Goal: Navigation & Orientation: Find specific page/section

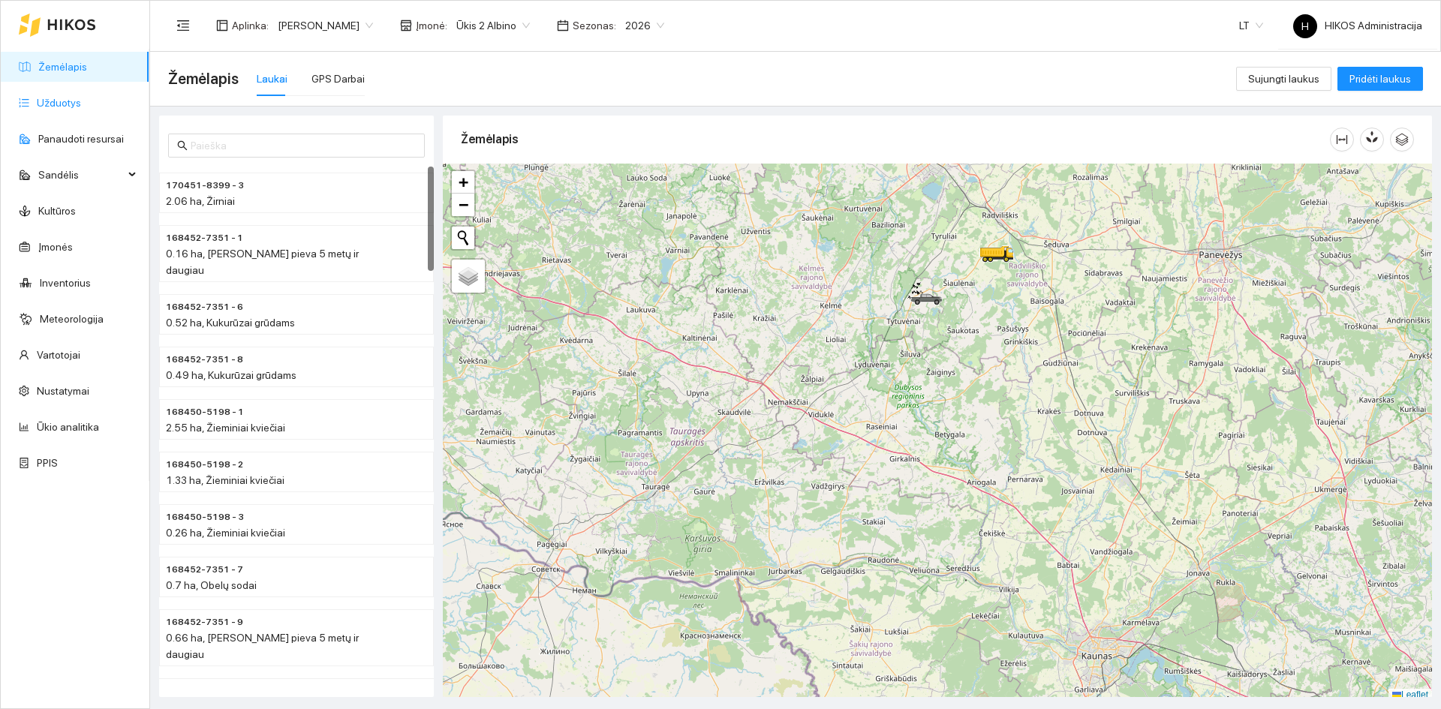
click at [81, 106] on link "Užduotys" at bounding box center [59, 103] width 44 height 12
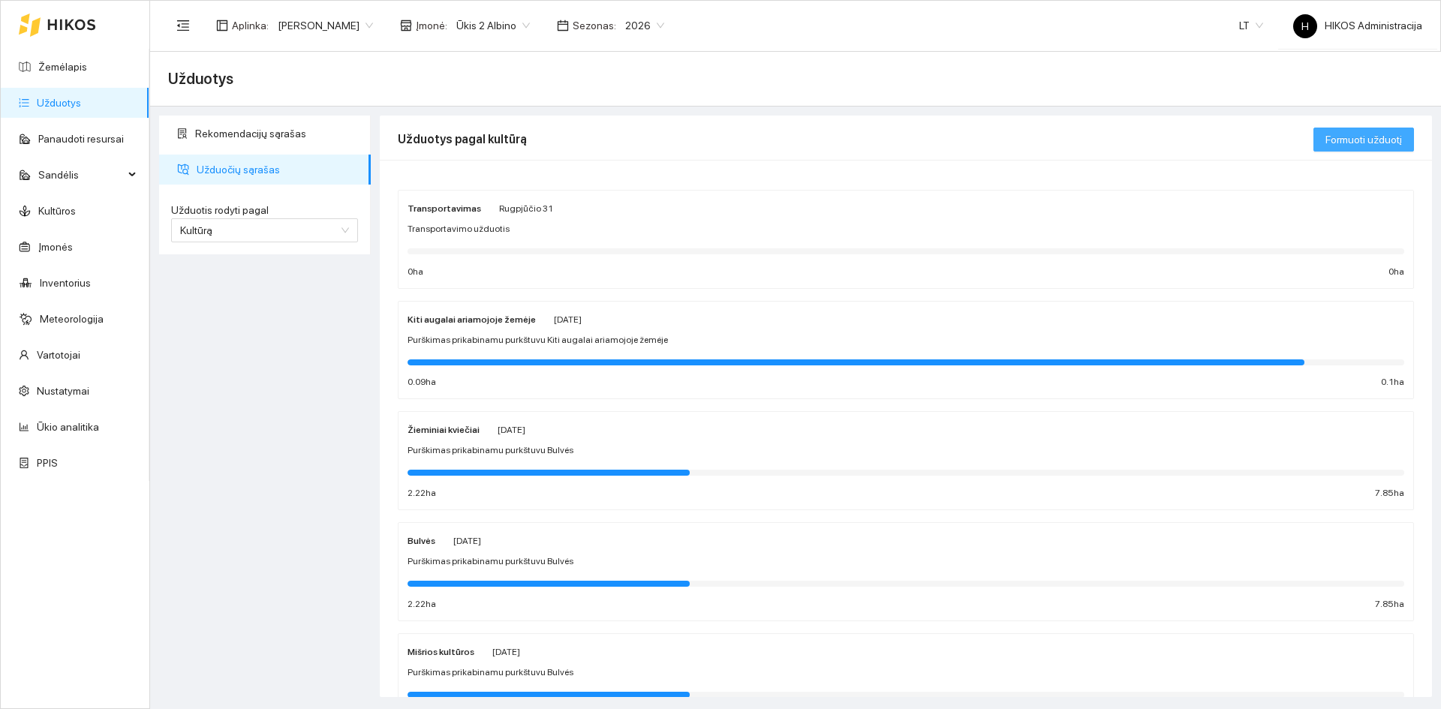
click at [1348, 143] on span "Formuoti užduotį" at bounding box center [1364, 139] width 77 height 17
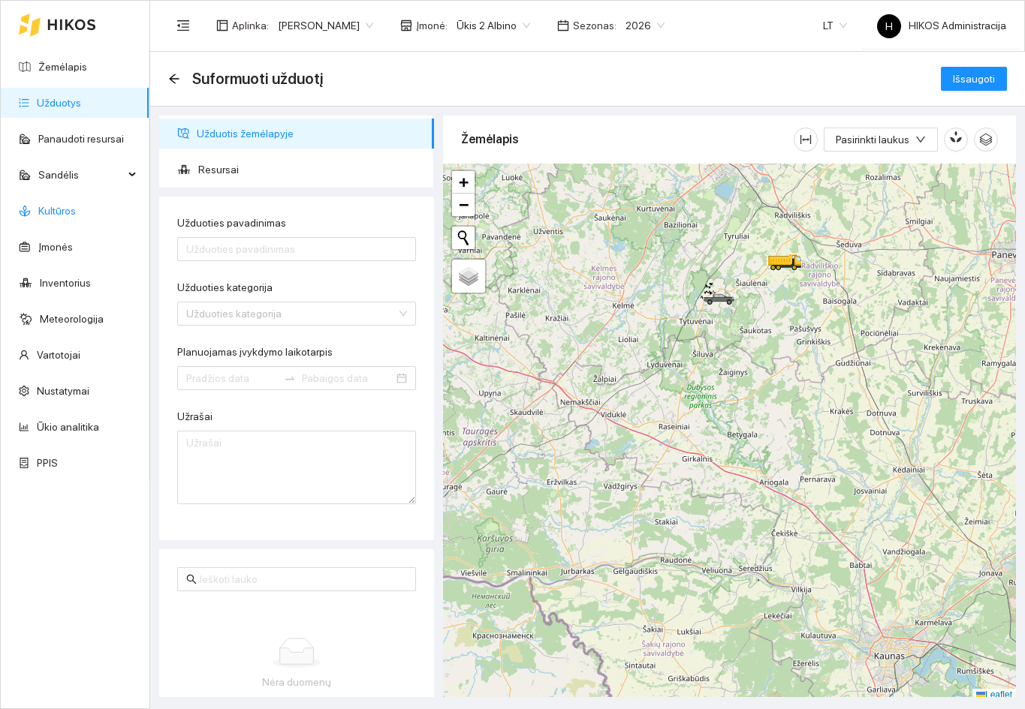
click at [73, 215] on link "Kultūros" at bounding box center [57, 211] width 38 height 12
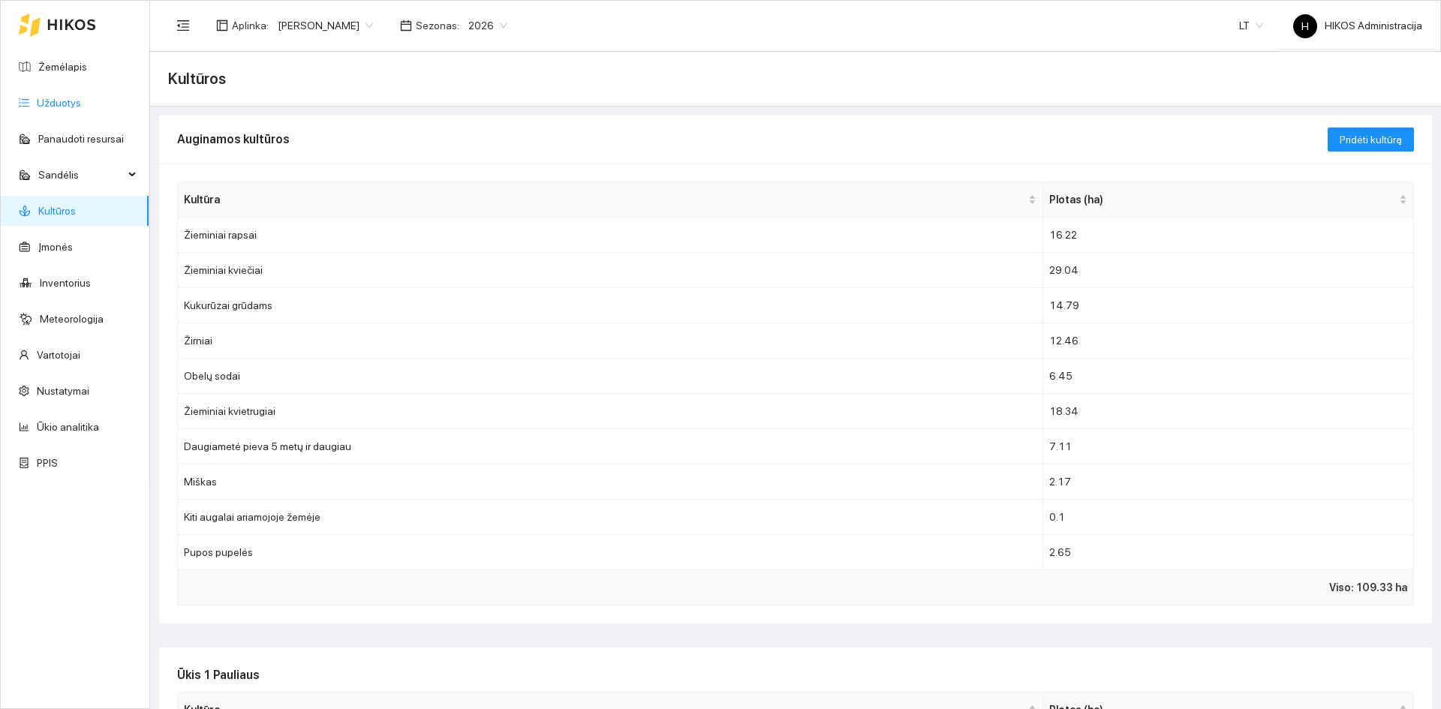
click at [65, 98] on link "Užduotys" at bounding box center [59, 103] width 44 height 12
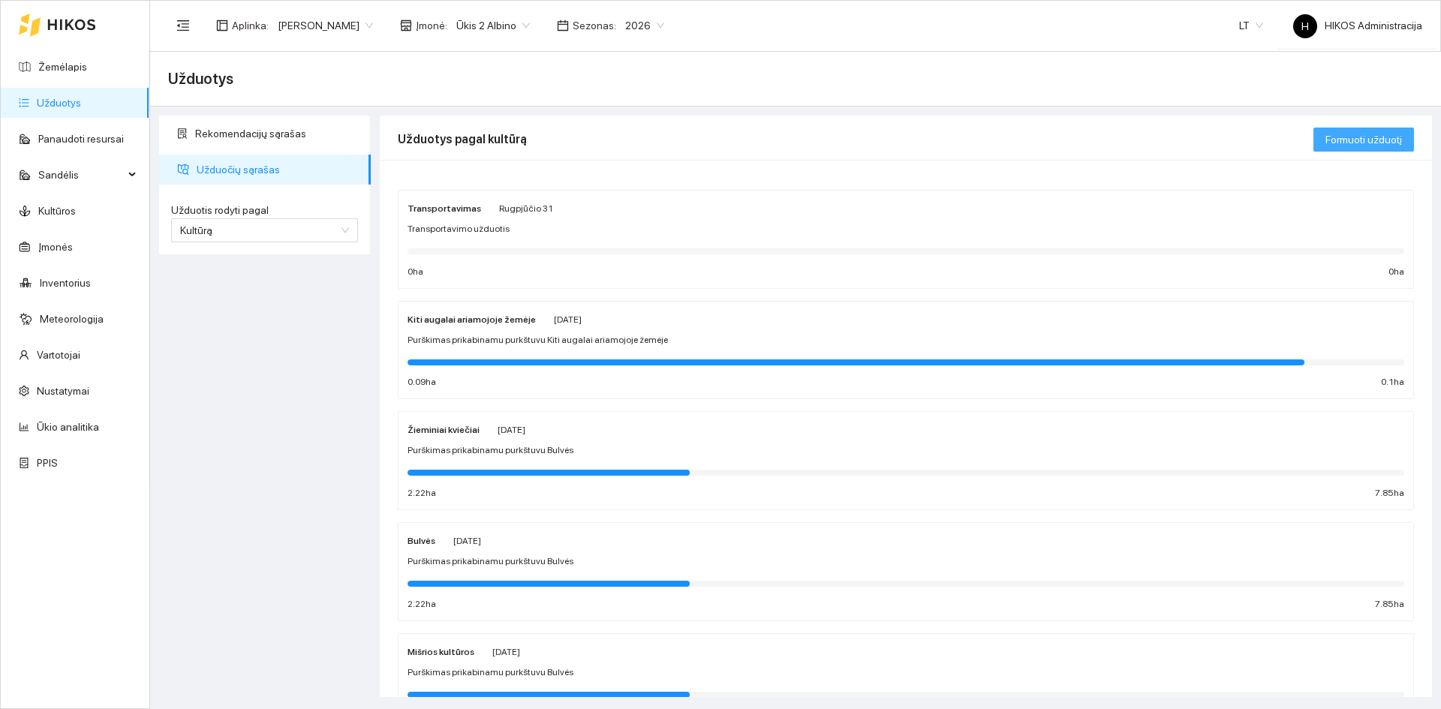
click at [1347, 134] on span "Formuoti užduotį" at bounding box center [1364, 139] width 77 height 17
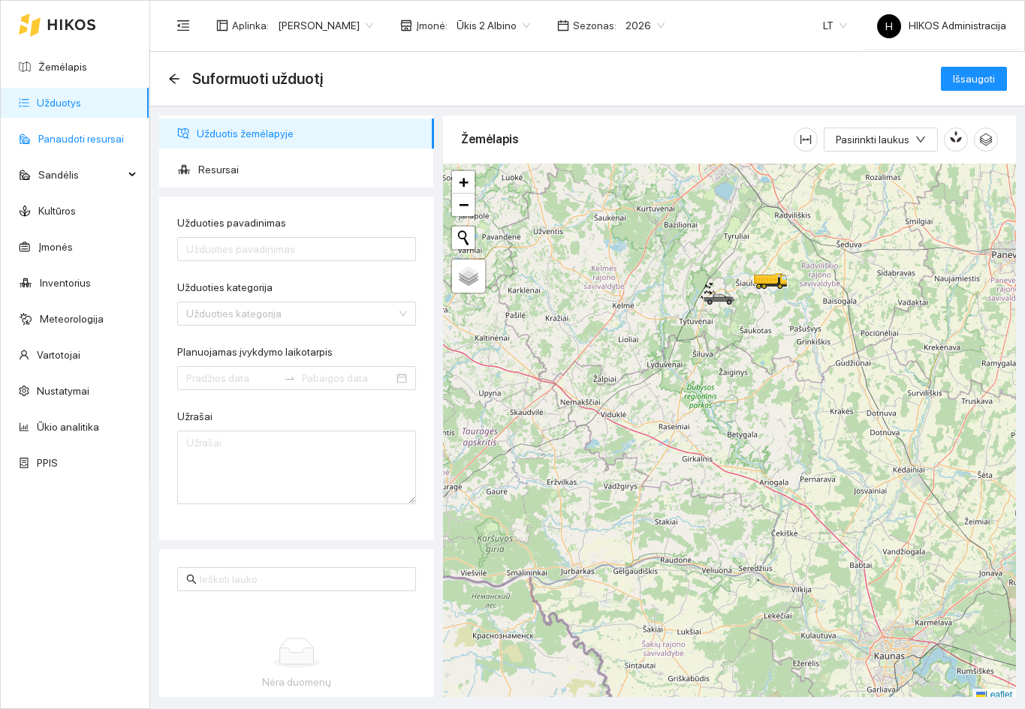
click at [53, 137] on link "Panaudoti resursai" at bounding box center [81, 139] width 86 height 12
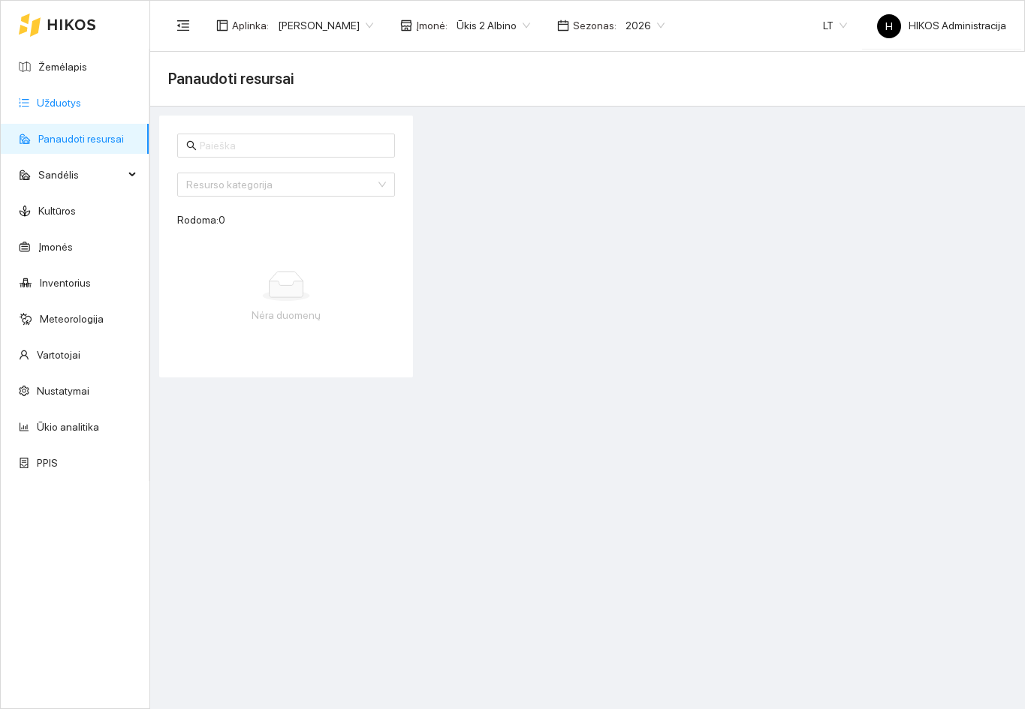
click at [81, 101] on link "Užduotys" at bounding box center [59, 103] width 44 height 12
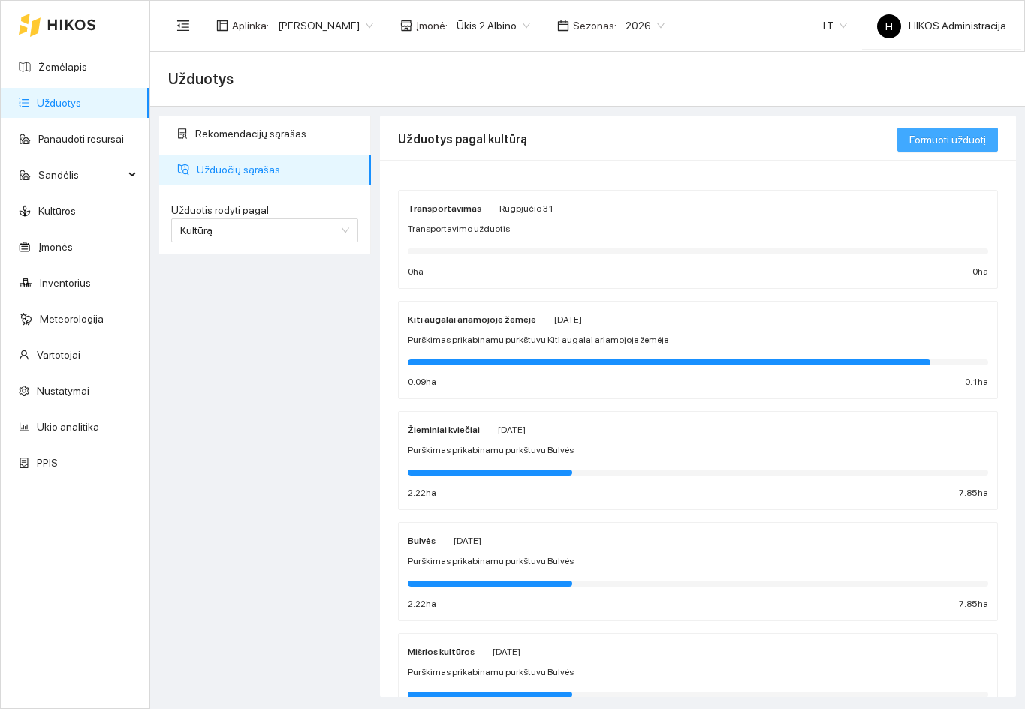
click at [948, 143] on span "Formuoti užduotį" at bounding box center [947, 139] width 77 height 17
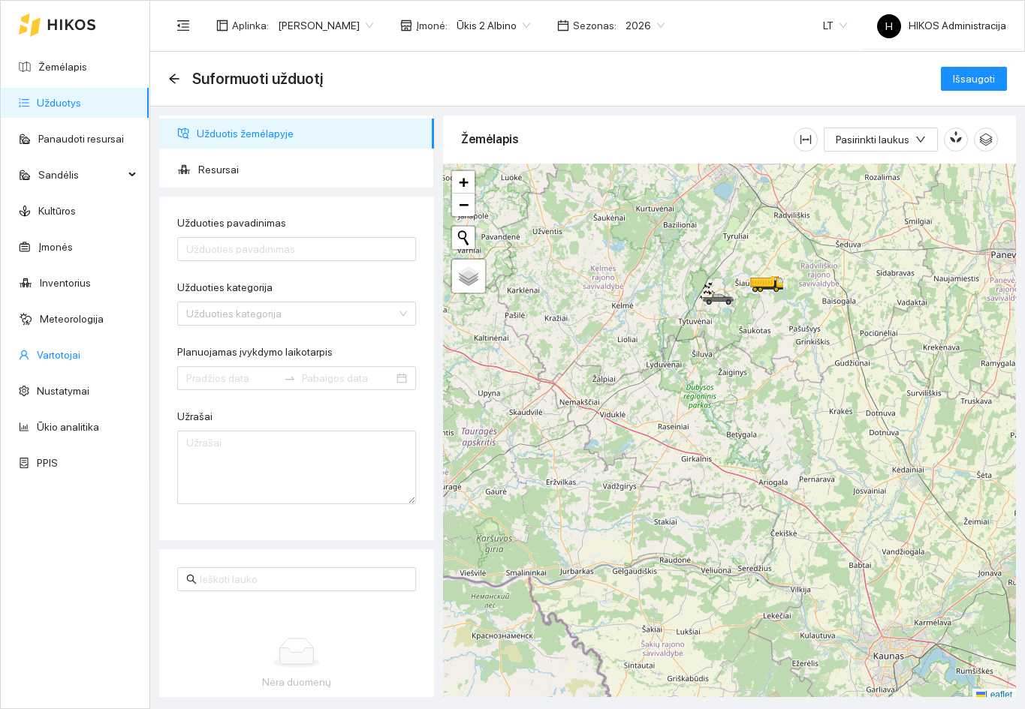
click at [65, 360] on link "Vartotojai" at bounding box center [59, 355] width 44 height 12
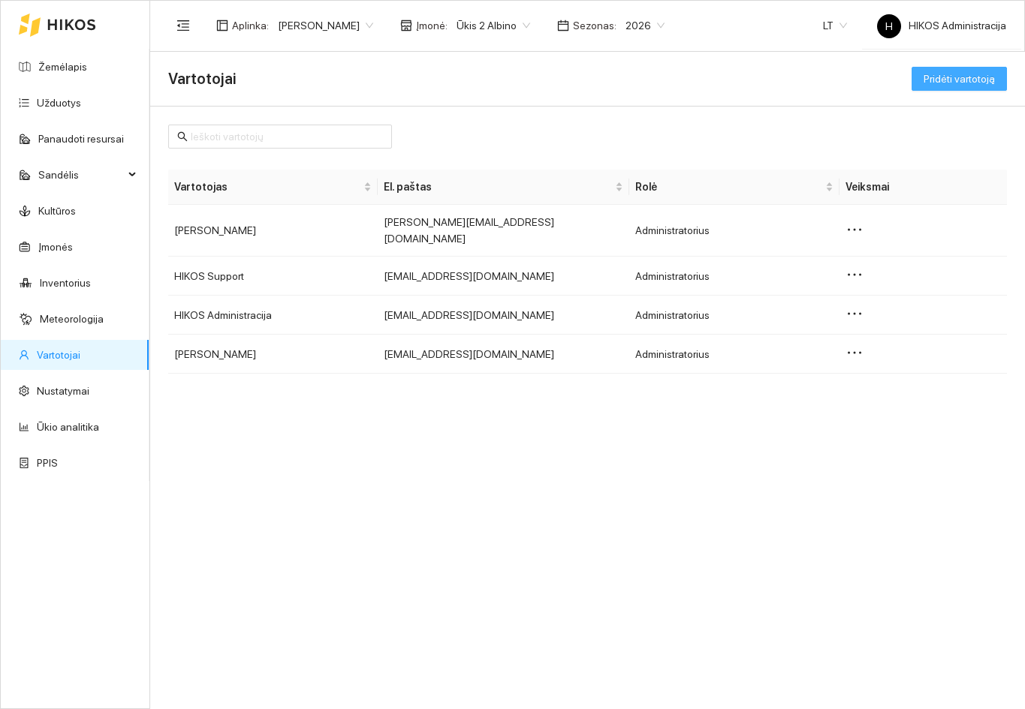
click at [967, 84] on span "Pridėti vartotoją" at bounding box center [958, 79] width 71 height 17
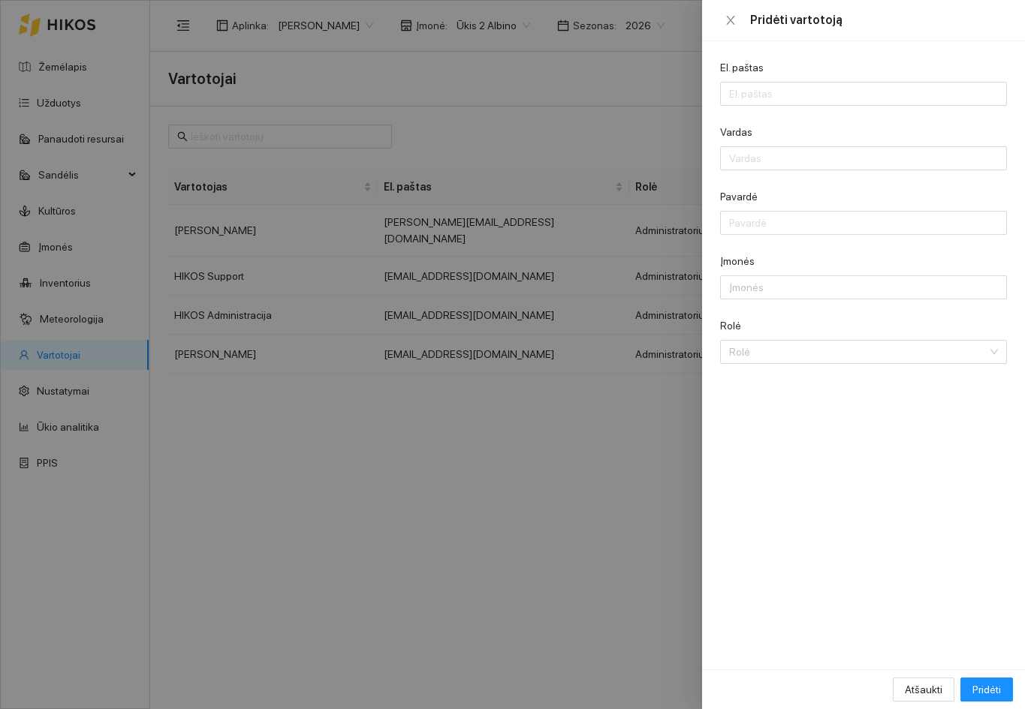
click at [617, 413] on div at bounding box center [512, 354] width 1025 height 709
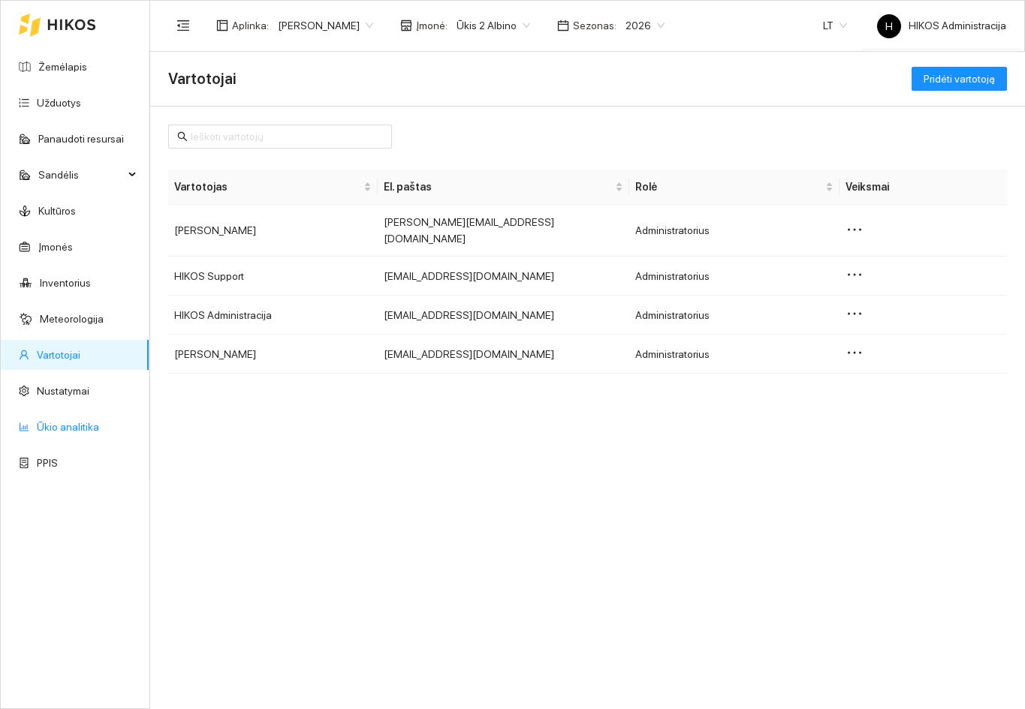
click at [85, 433] on link "Ūkio analitika" at bounding box center [68, 427] width 62 height 12
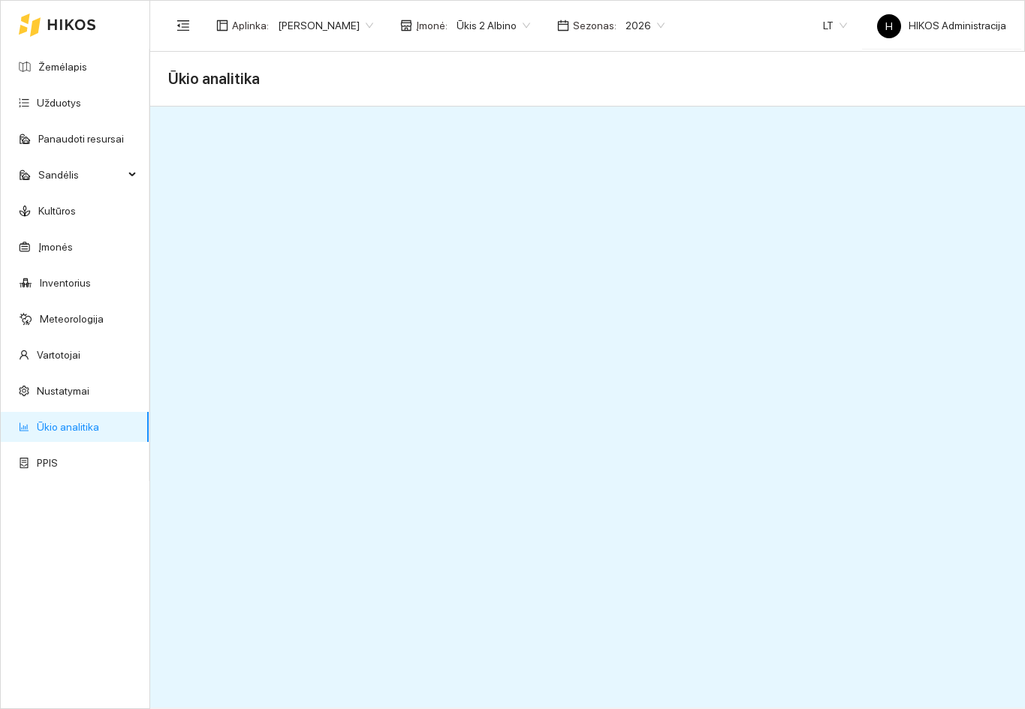
click at [89, 432] on link "Ūkio analitika" at bounding box center [68, 427] width 62 height 12
click at [58, 459] on link "PPIS" at bounding box center [47, 463] width 21 height 12
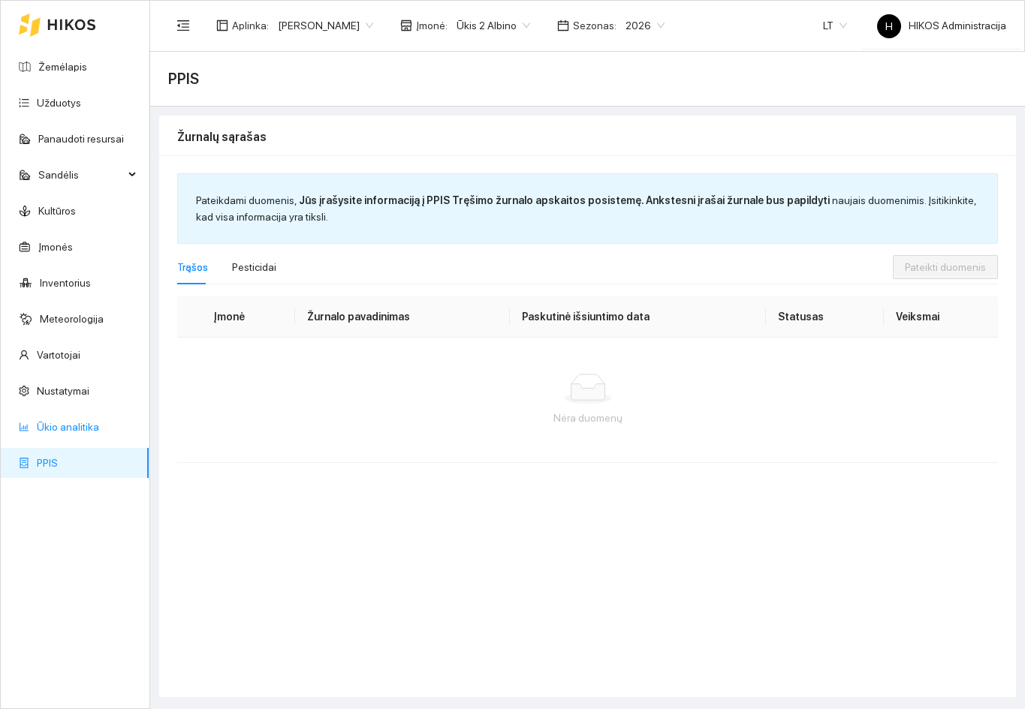
click at [84, 432] on link "Ūkio analitika" at bounding box center [68, 427] width 62 height 12
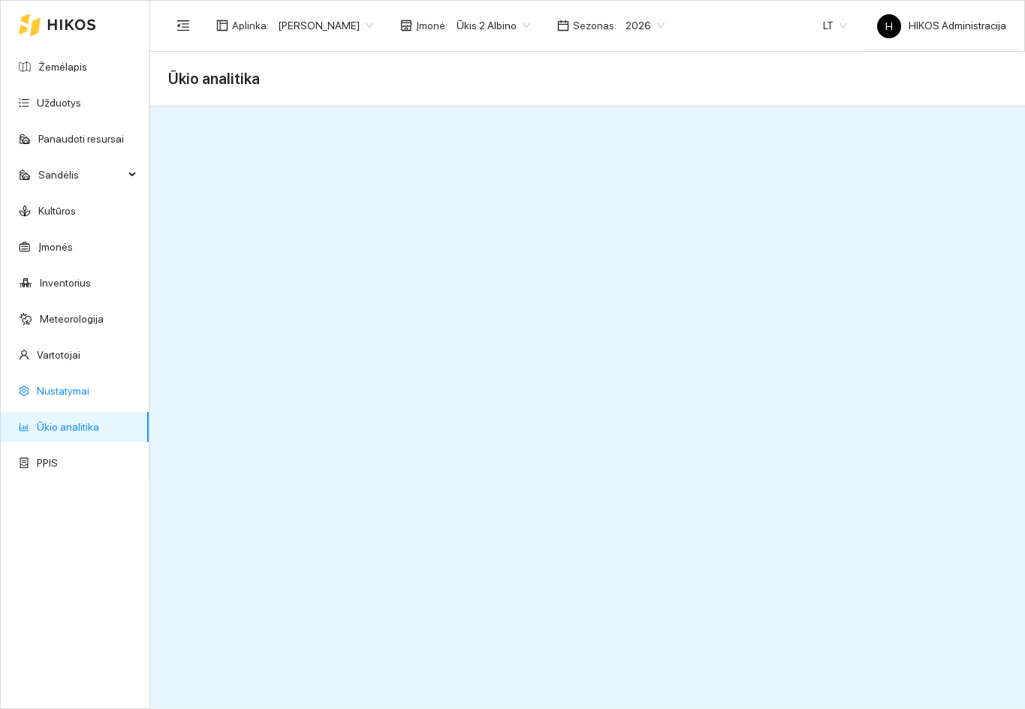
click at [54, 390] on link "Nustatymai" at bounding box center [63, 391] width 53 height 12
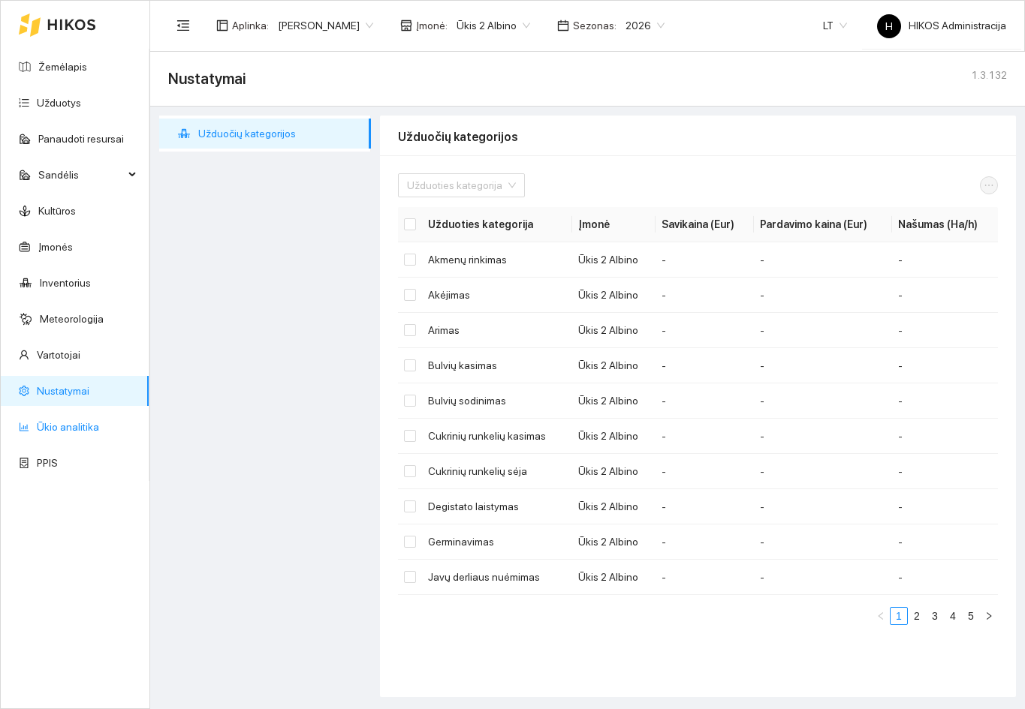
click at [71, 424] on link "Ūkio analitika" at bounding box center [68, 427] width 62 height 12
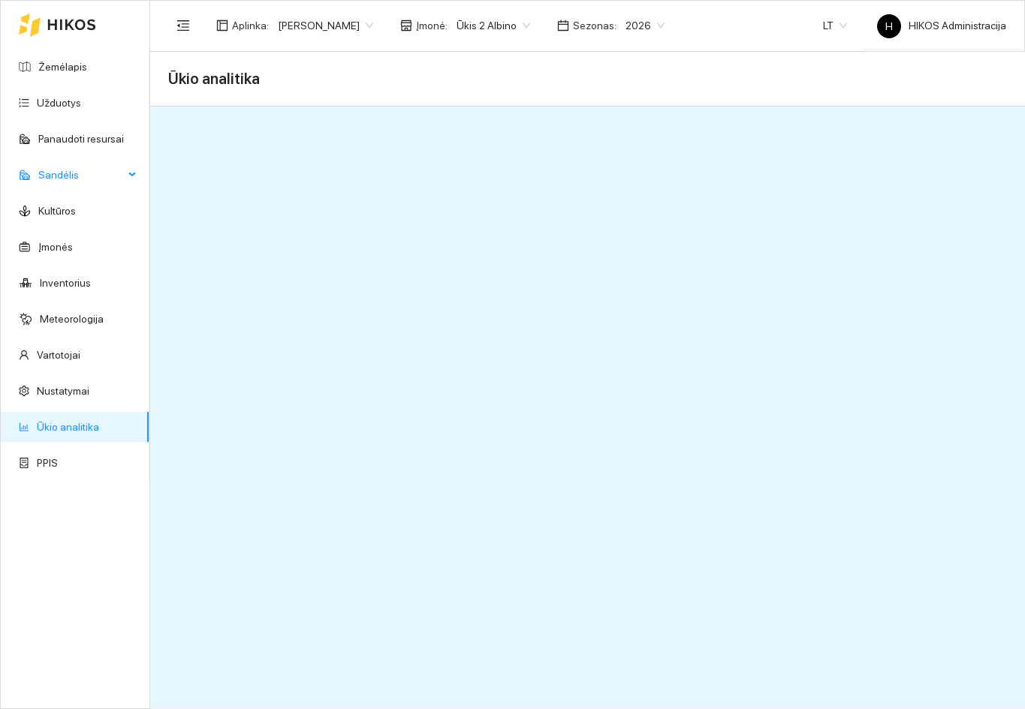
click at [122, 171] on span "Sandėlis" at bounding box center [81, 175] width 86 height 30
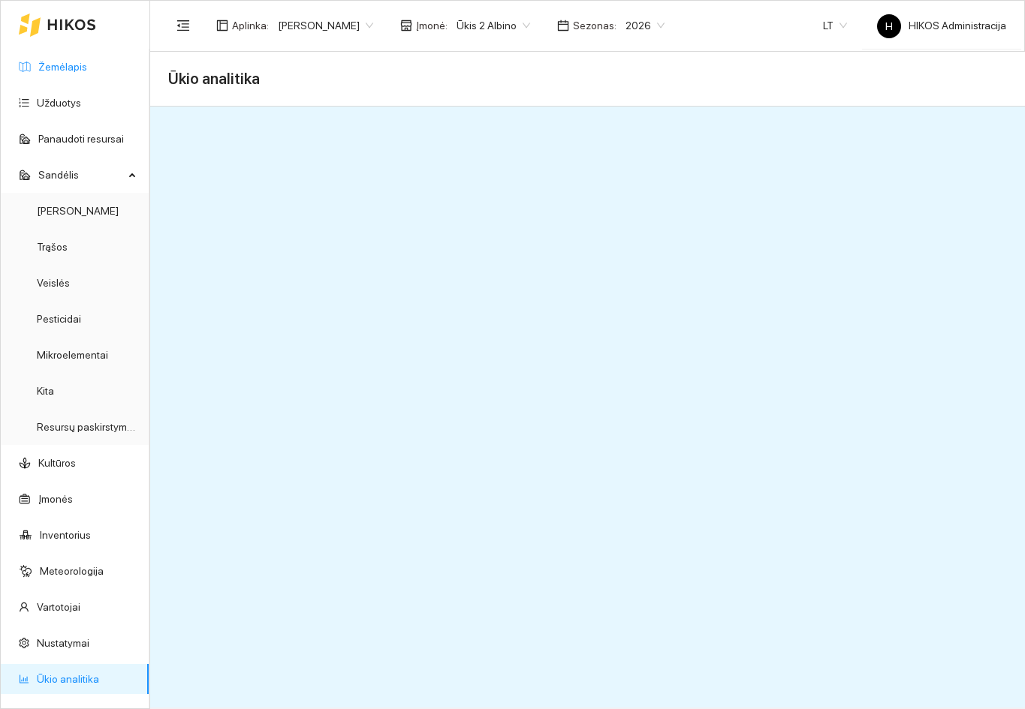
click at [70, 73] on link "Žemėlapis" at bounding box center [62, 67] width 49 height 12
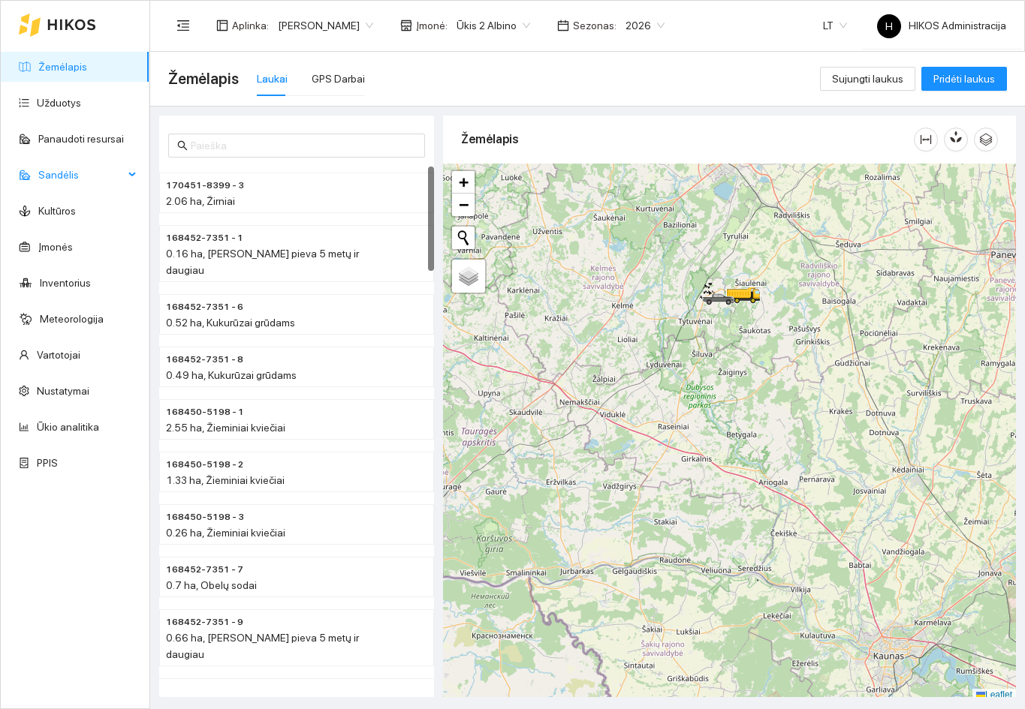
click at [83, 179] on span "Sandėlis" at bounding box center [81, 175] width 86 height 30
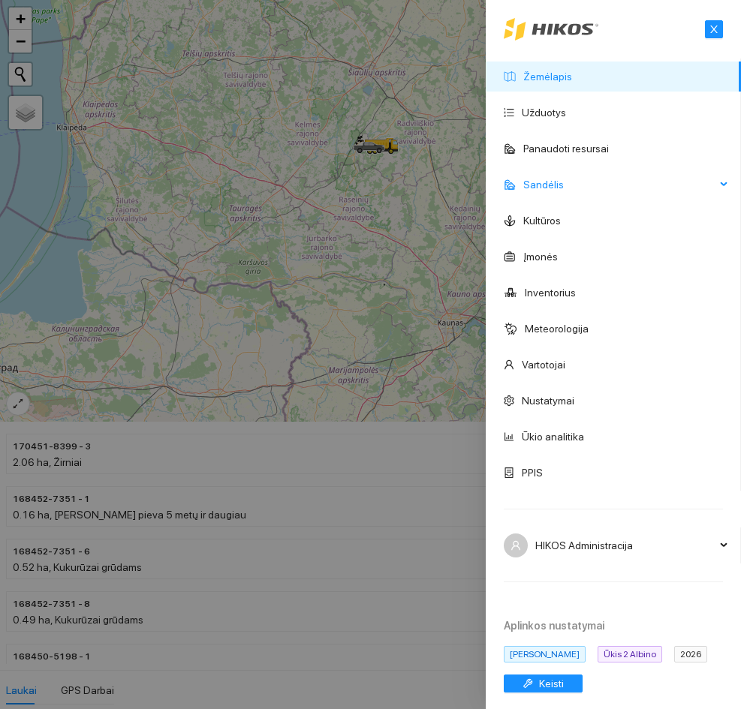
click at [683, 179] on span "Sandėlis" at bounding box center [619, 185] width 192 height 30
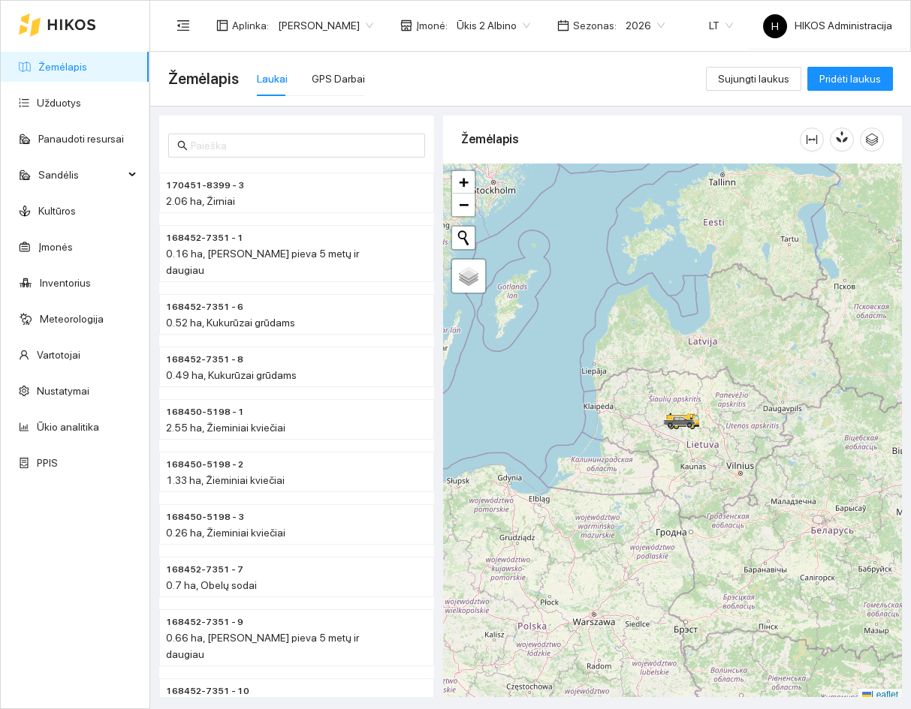
click at [311, 14] on span "Paulius" at bounding box center [325, 25] width 95 height 23
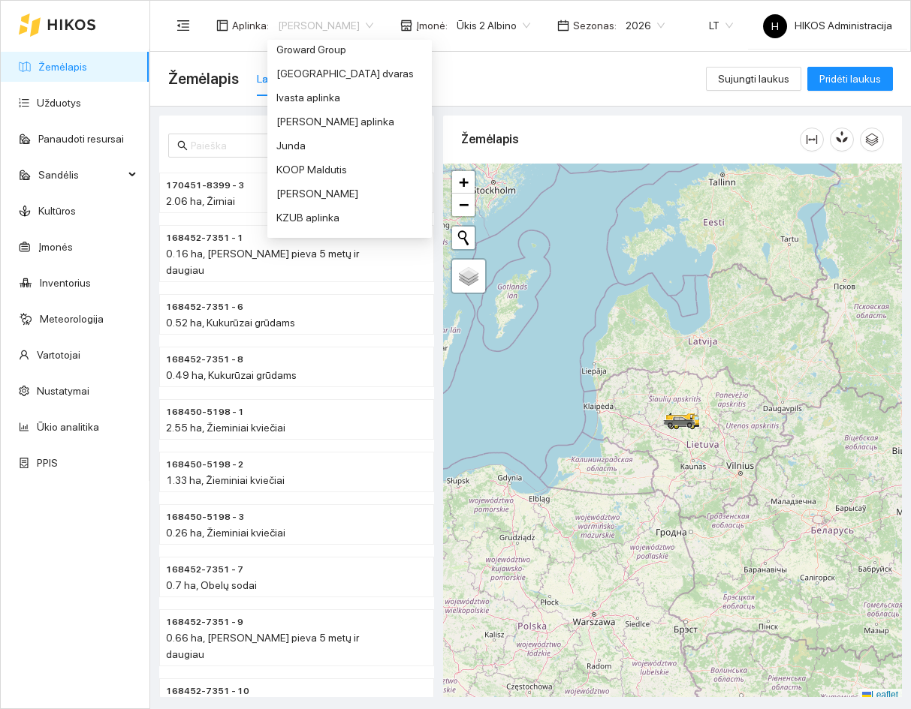
scroll to position [354, 0]
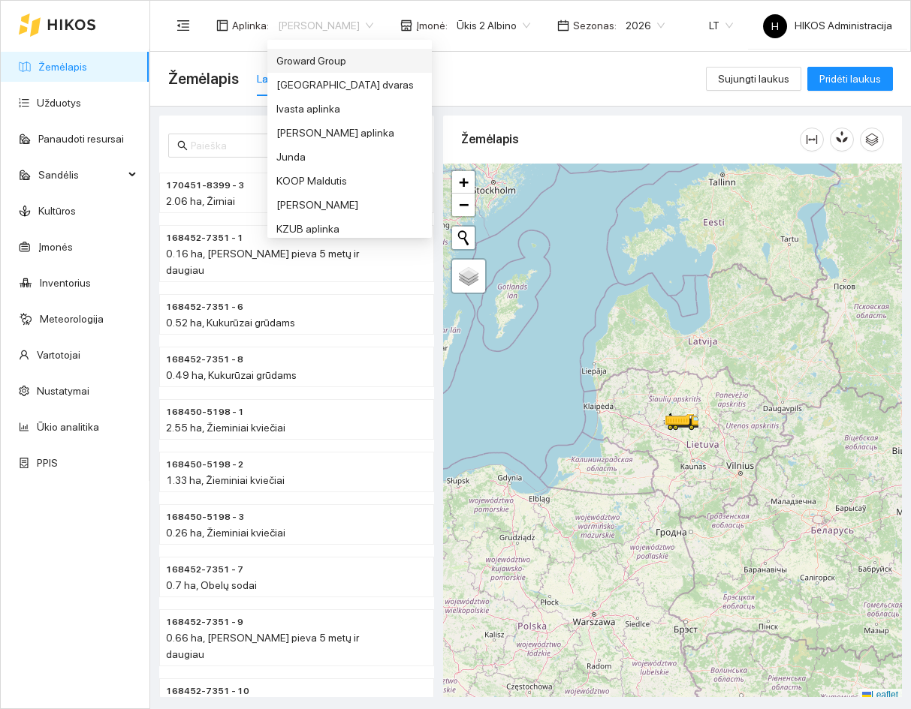
click at [333, 67] on div "Groward Group" at bounding box center [349, 61] width 146 height 17
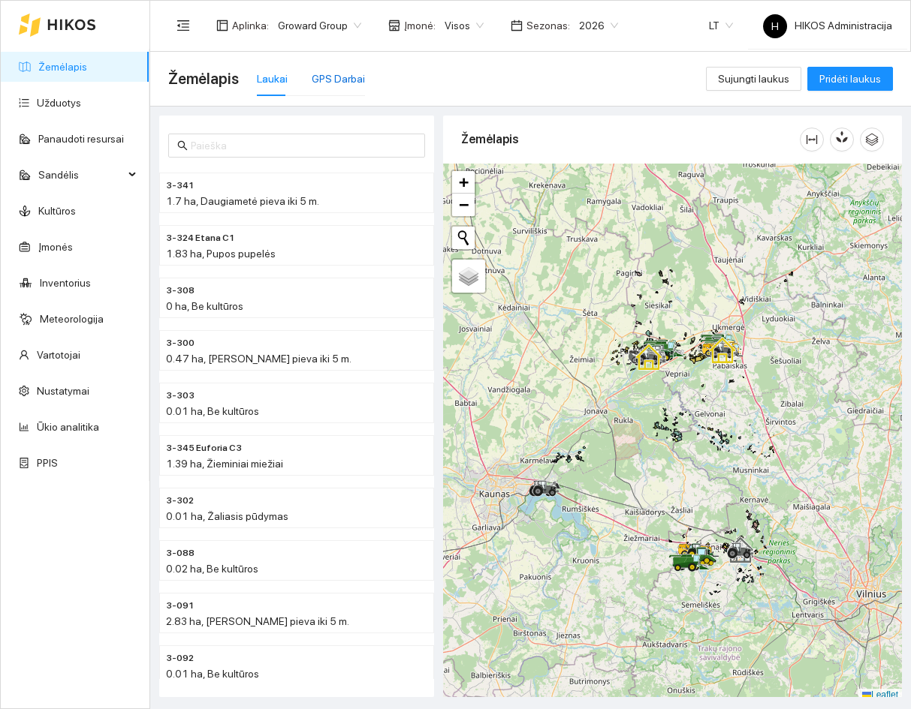
click at [348, 80] on div "GPS Darbai" at bounding box center [338, 79] width 53 height 17
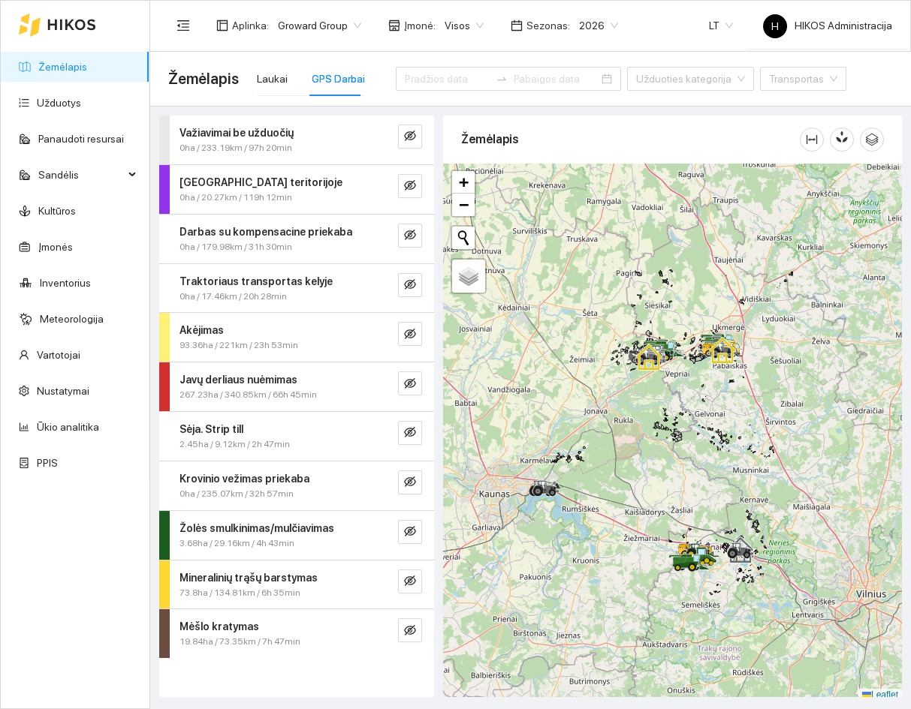
click at [297, 329] on div "Akėjimas" at bounding box center [271, 330] width 184 height 17
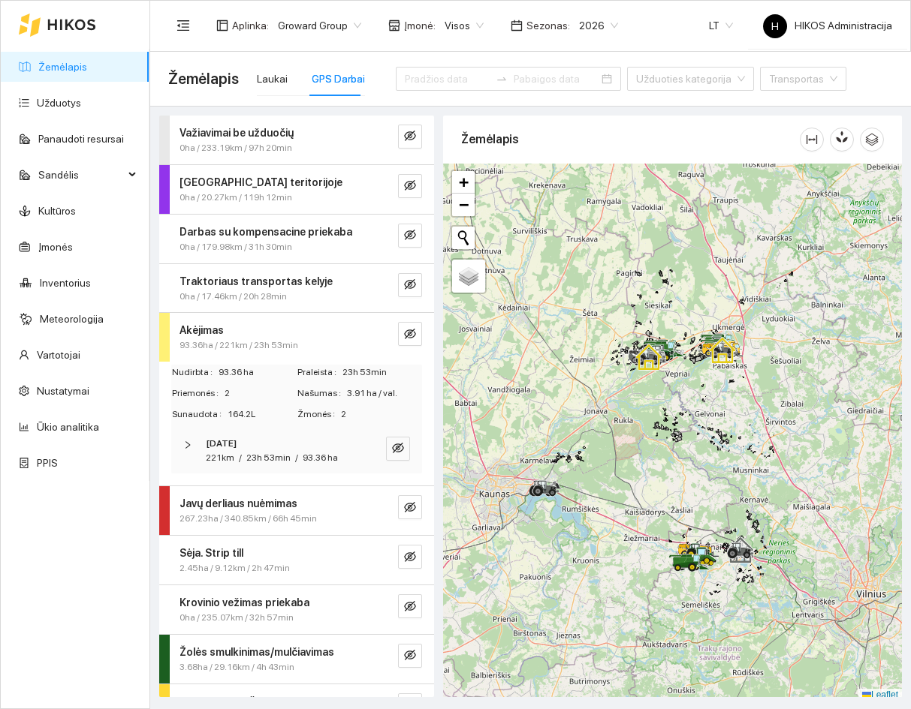
click at [296, 329] on div "Akėjimas" at bounding box center [271, 330] width 184 height 17
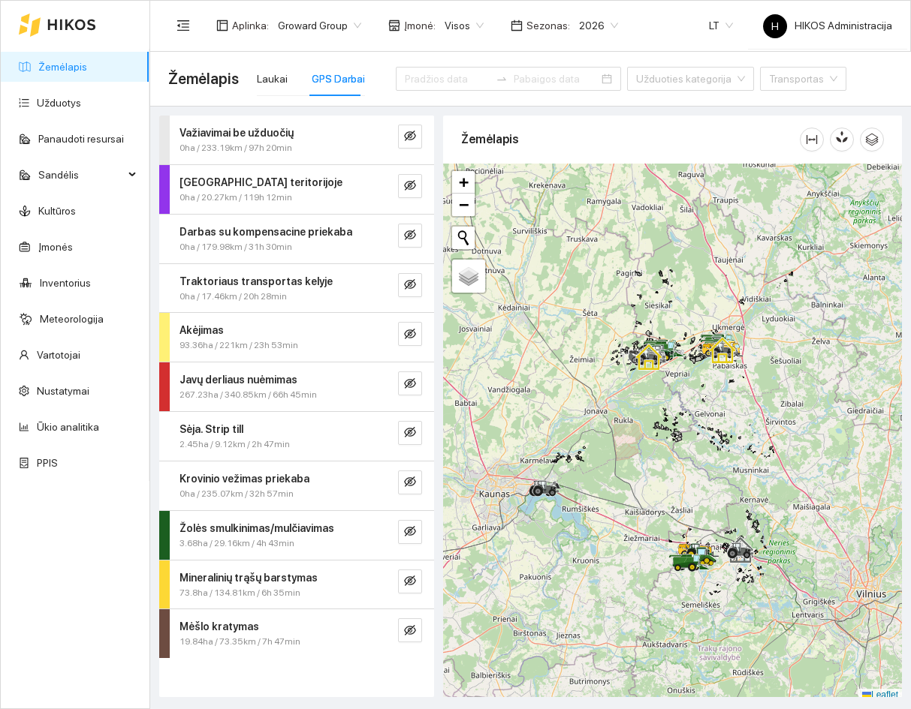
click at [268, 290] on span "0ha / 17.46km / 20h 28min" at bounding box center [232, 297] width 107 height 14
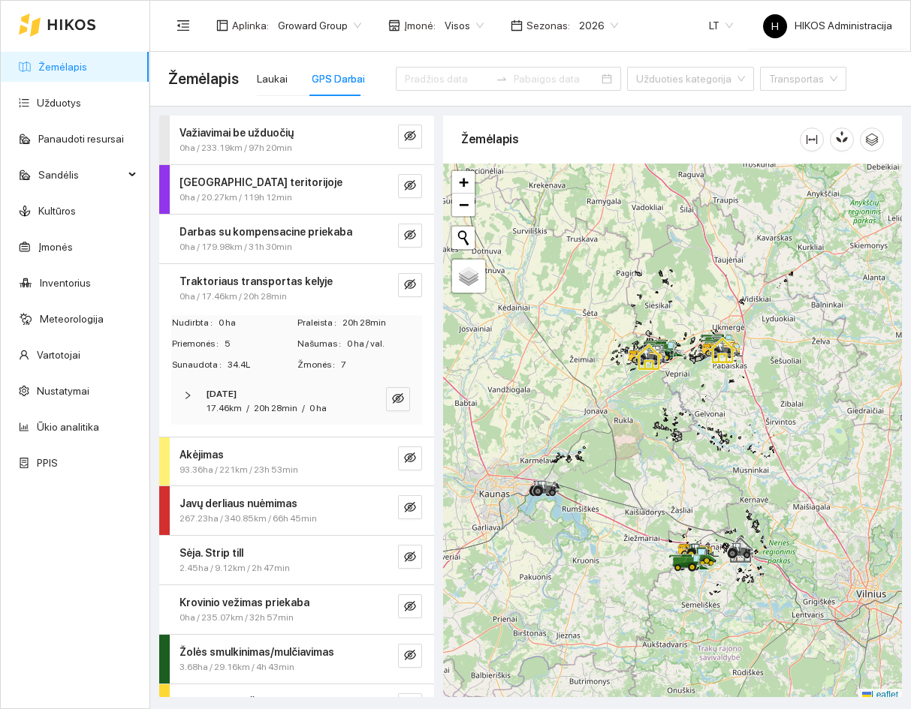
click at [236, 393] on strong "[DATE]" at bounding box center [221, 394] width 31 height 11
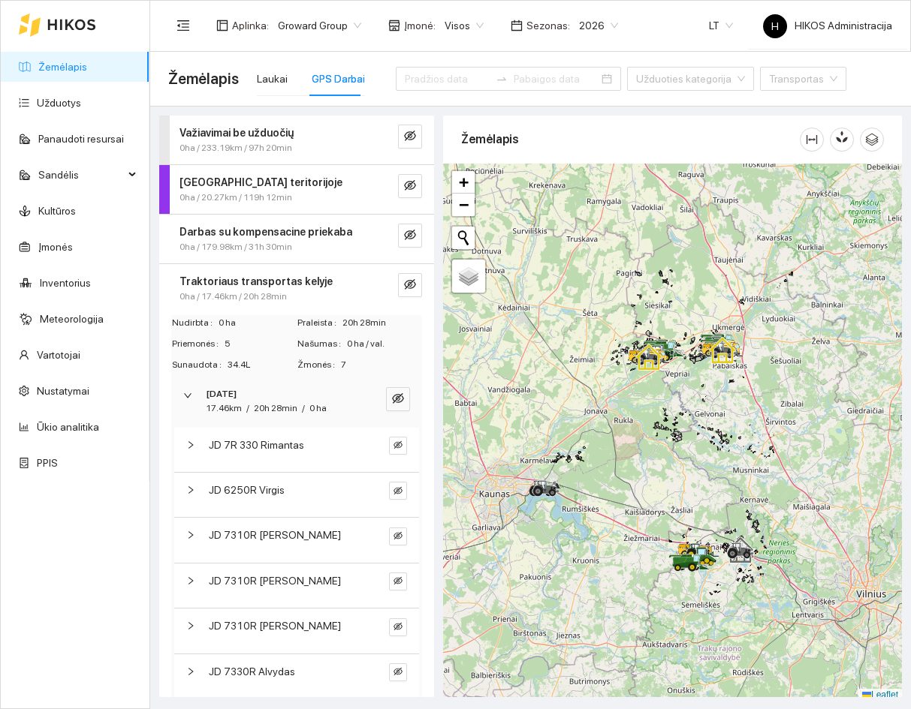
click at [236, 393] on strong "[DATE]" at bounding box center [221, 394] width 31 height 11
click at [259, 405] on span "20h 28min" at bounding box center [276, 408] width 44 height 11
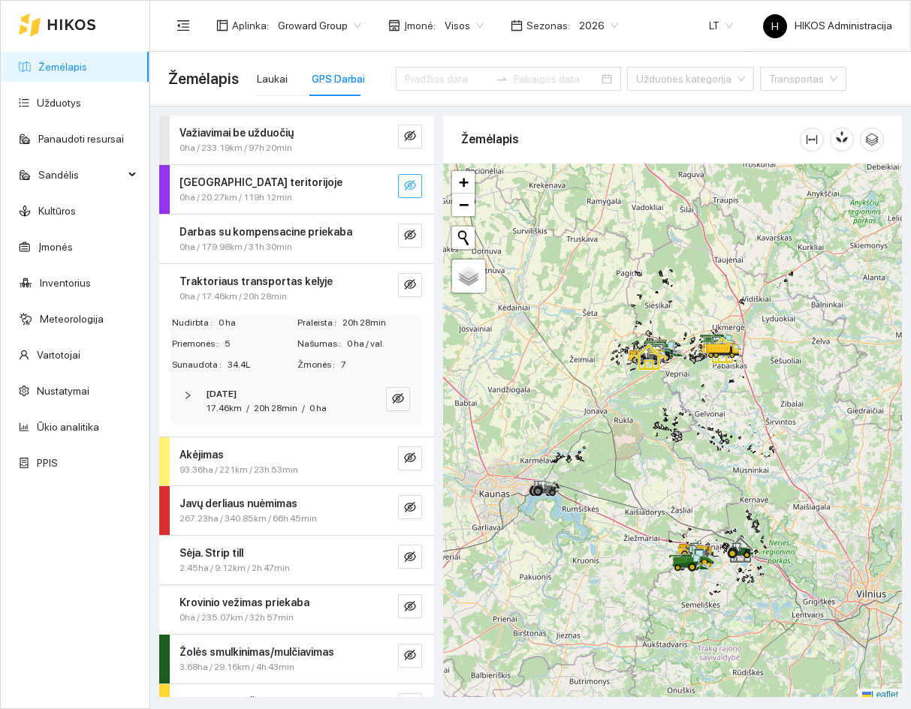
click at [404, 182] on icon "eye-invisible" at bounding box center [410, 185] width 12 height 11
click at [374, 191] on icon "search" at bounding box center [380, 185] width 12 height 12
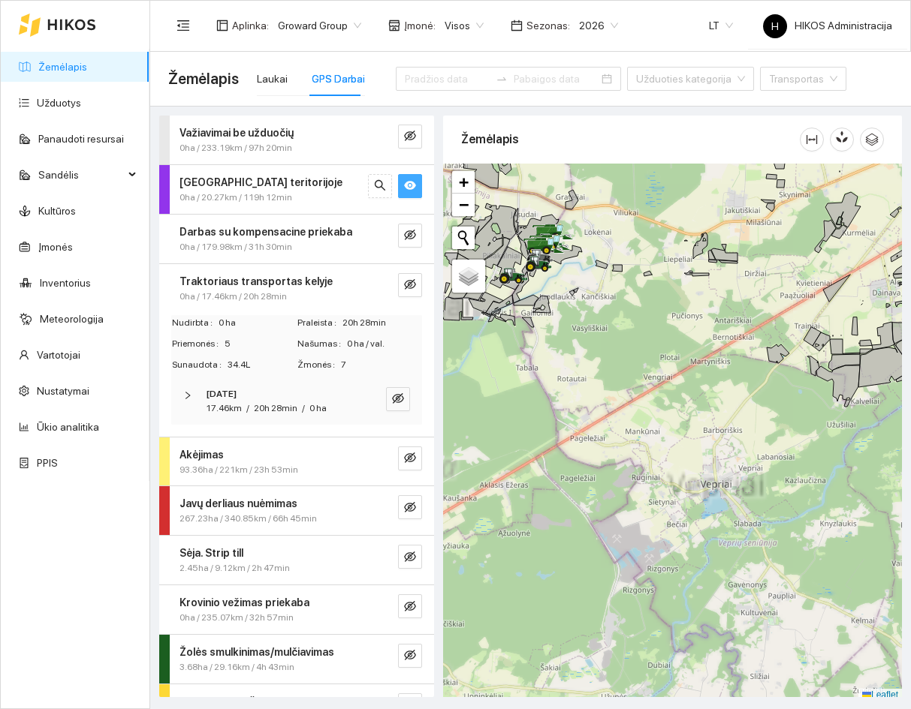
scroll to position [5, 0]
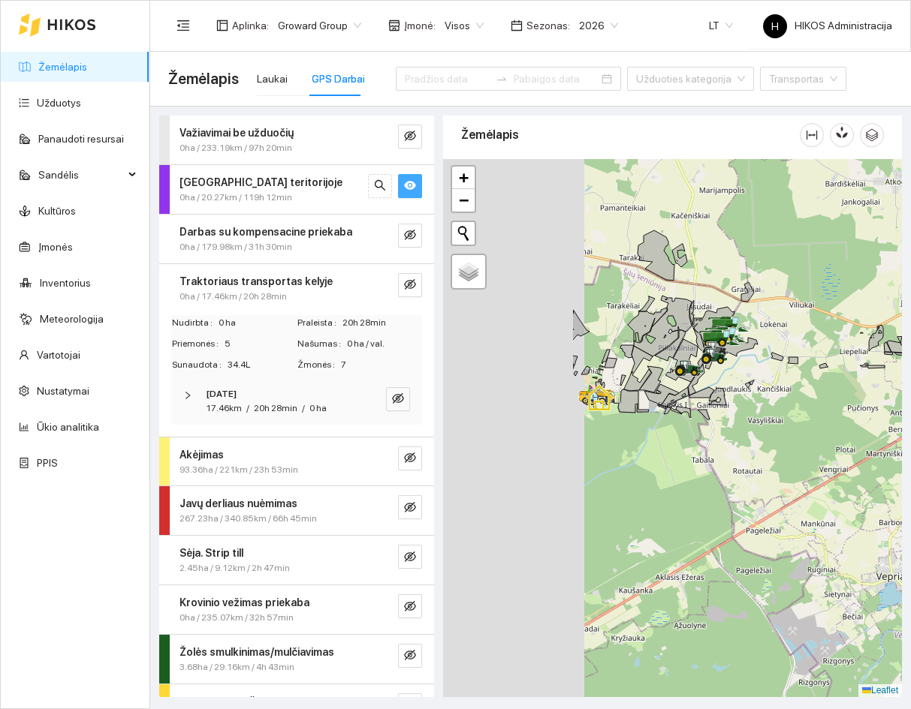
drag, startPoint x: 576, startPoint y: 218, endPoint x: 772, endPoint y: 318, distance: 220.6
click at [772, 318] on div at bounding box center [672, 428] width 459 height 538
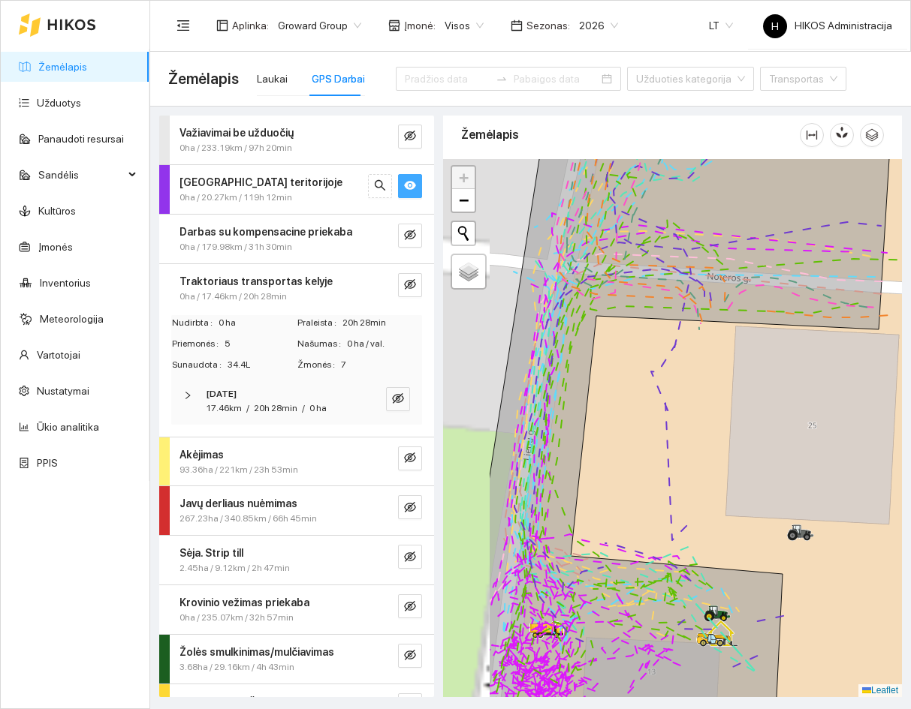
drag, startPoint x: 589, startPoint y: 383, endPoint x: 726, endPoint y: 340, distance: 143.2
click at [724, 342] on div at bounding box center [672, 428] width 459 height 538
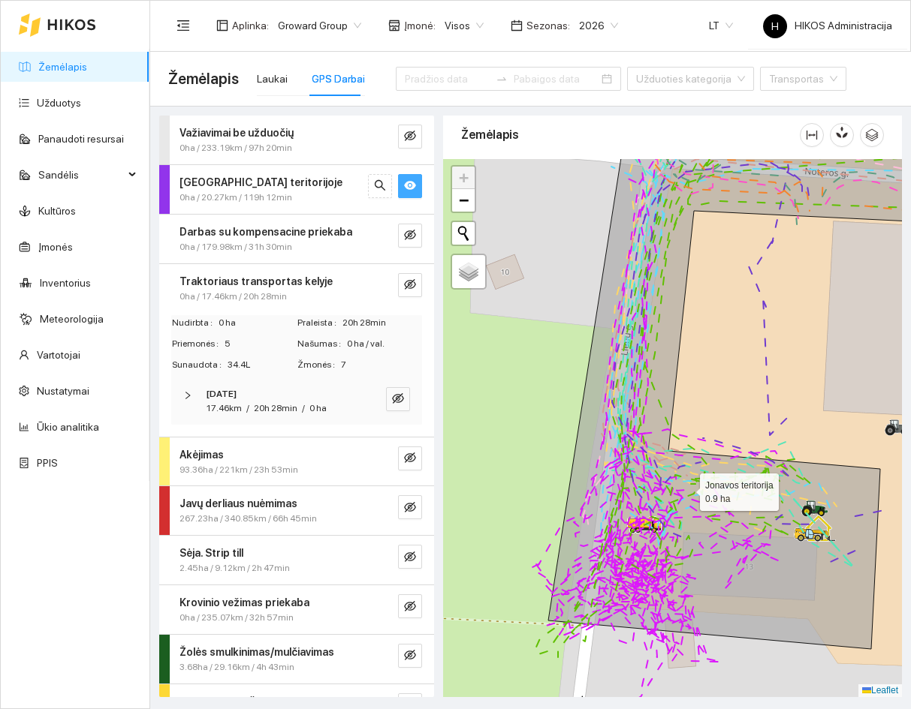
drag, startPoint x: 709, startPoint y: 438, endPoint x: 687, endPoint y: 487, distance: 53.4
click at [687, 487] on icon at bounding box center [737, 401] width 378 height 496
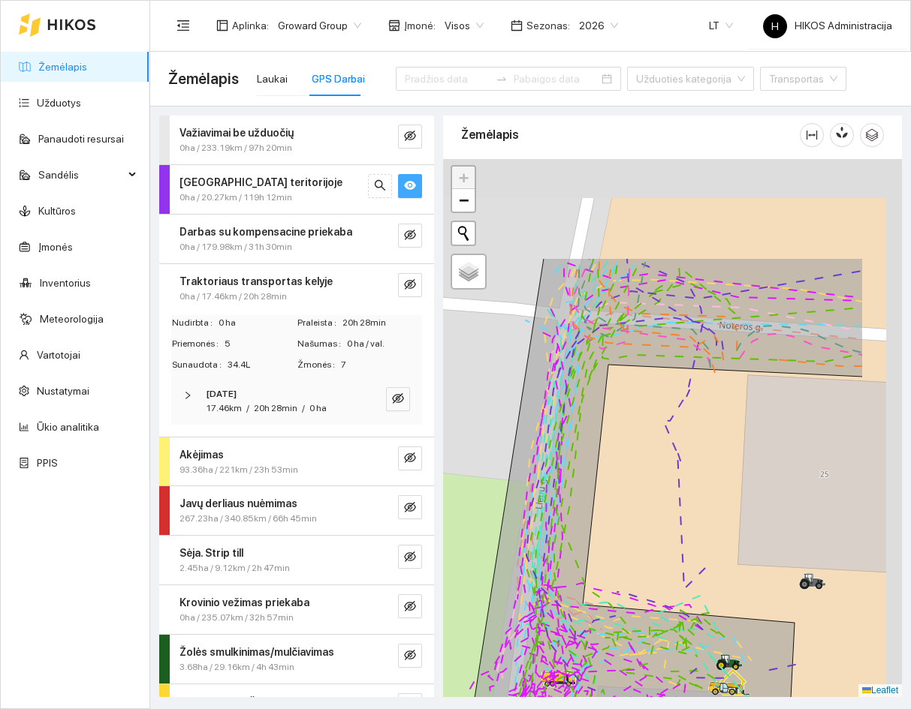
drag, startPoint x: 702, startPoint y: 417, endPoint x: 640, endPoint y: 511, distance: 112.2
click at [640, 510] on div at bounding box center [672, 428] width 459 height 538
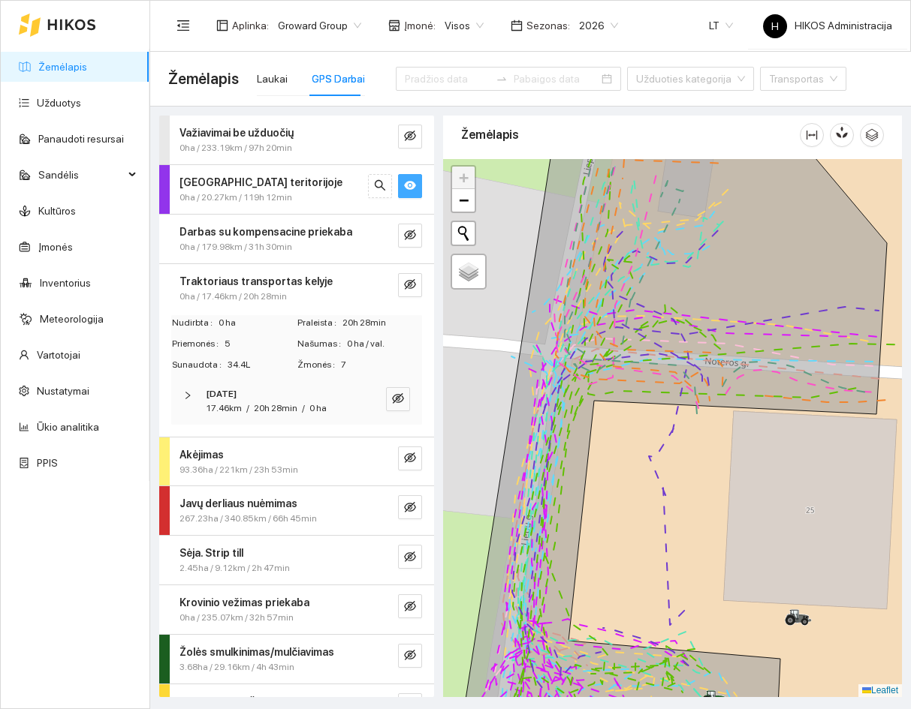
drag, startPoint x: 605, startPoint y: 485, endPoint x: 538, endPoint y: 549, distance: 92.9
click at [538, 549] on div at bounding box center [672, 428] width 459 height 538
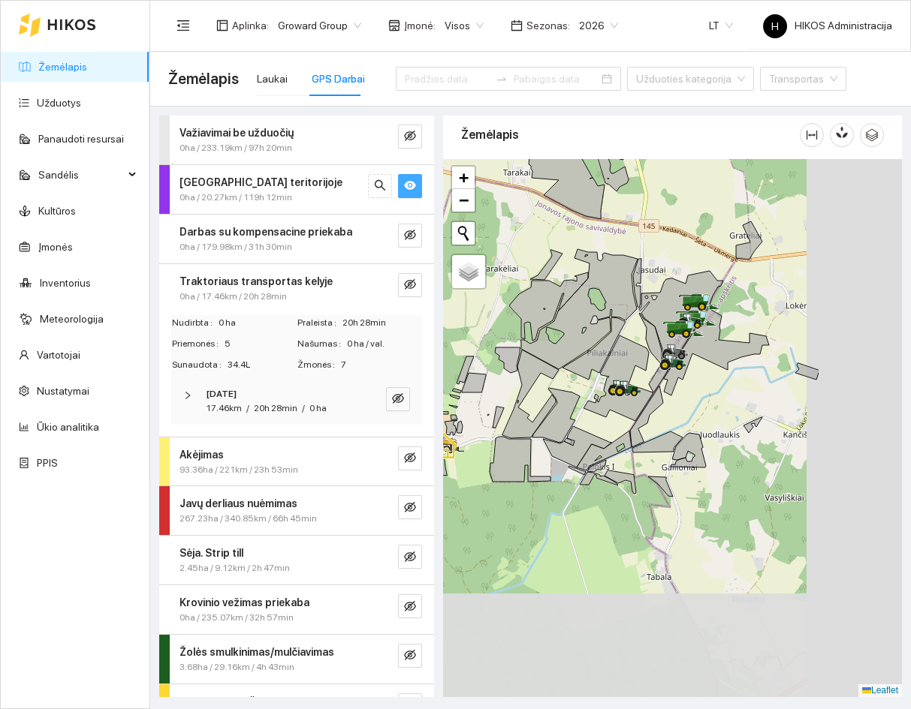
drag, startPoint x: 736, startPoint y: 554, endPoint x: 586, endPoint y: 435, distance: 190.7
click at [588, 435] on icon at bounding box center [577, 446] width 68 height 41
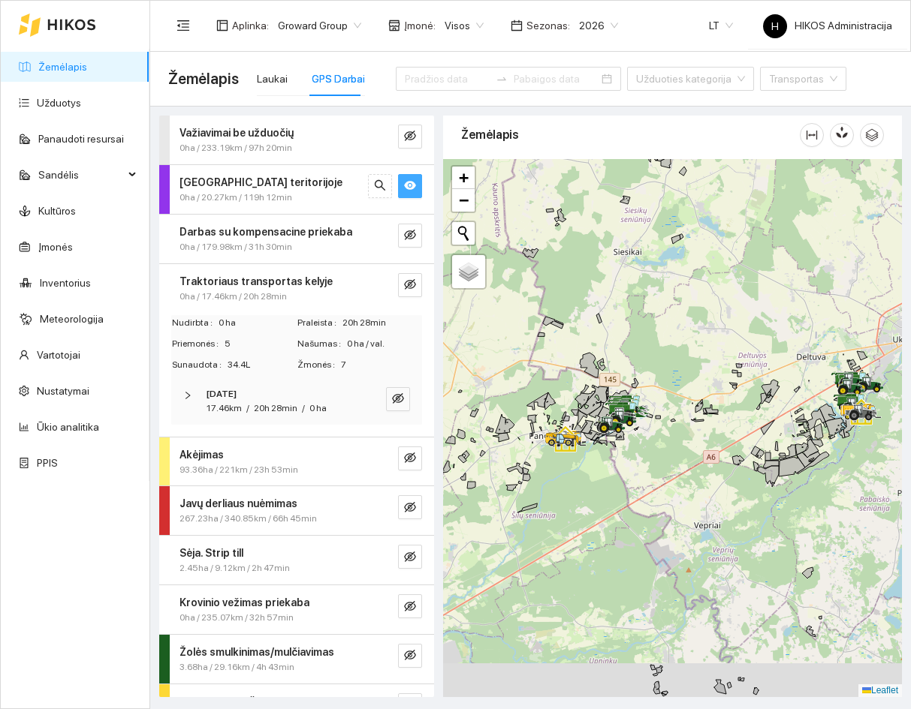
drag, startPoint x: 757, startPoint y: 481, endPoint x: 559, endPoint y: 289, distance: 275.5
click at [559, 289] on div at bounding box center [672, 428] width 459 height 538
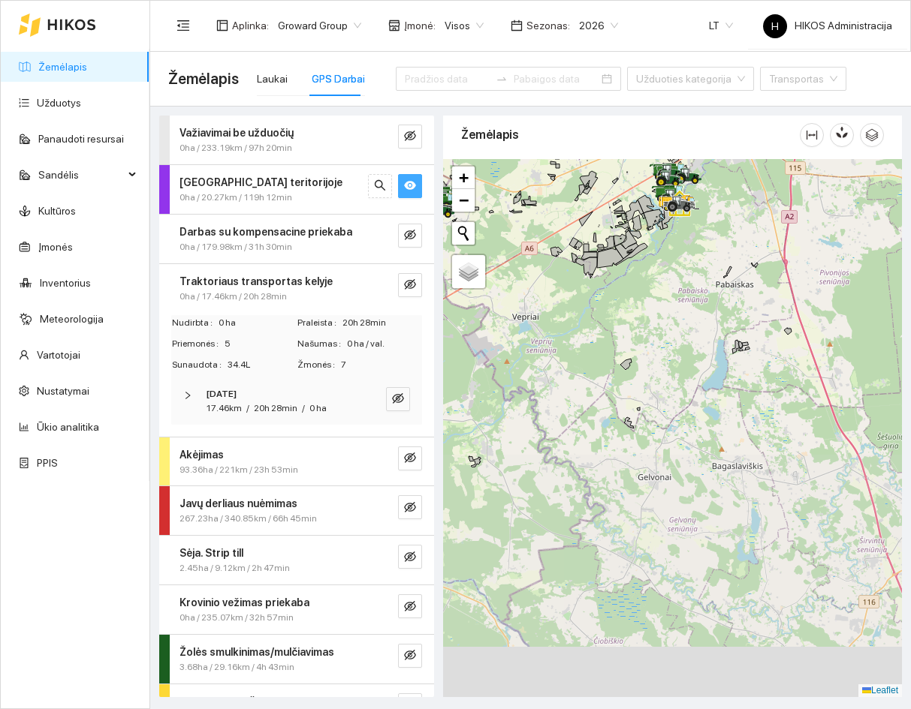
drag, startPoint x: 715, startPoint y: 516, endPoint x: 682, endPoint y: 260, distance: 257.2
click at [682, 266] on div at bounding box center [672, 428] width 459 height 538
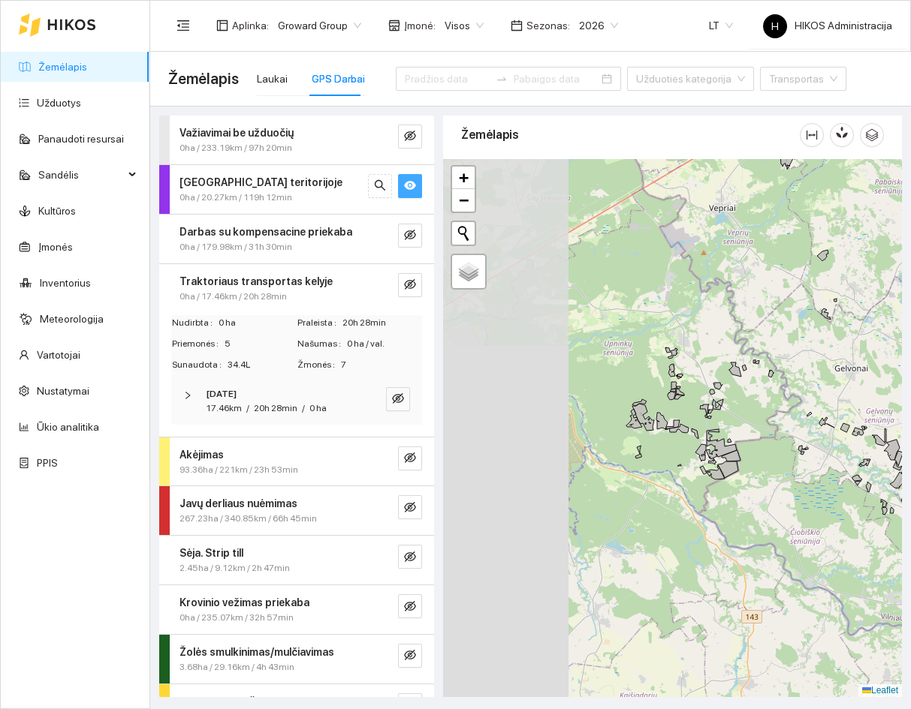
drag, startPoint x: 620, startPoint y: 513, endPoint x: 832, endPoint y: 419, distance: 232.2
click at [832, 418] on div at bounding box center [672, 428] width 459 height 538
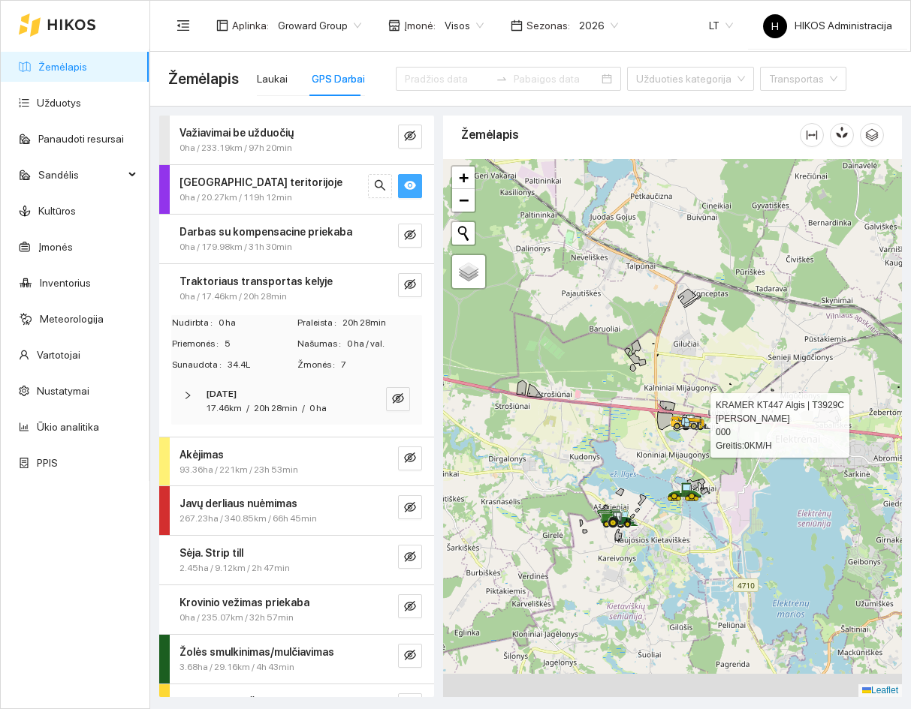
drag, startPoint x: 718, startPoint y: 547, endPoint x: 663, endPoint y: 498, distance: 73.9
click at [710, 492] on div at bounding box center [672, 428] width 459 height 538
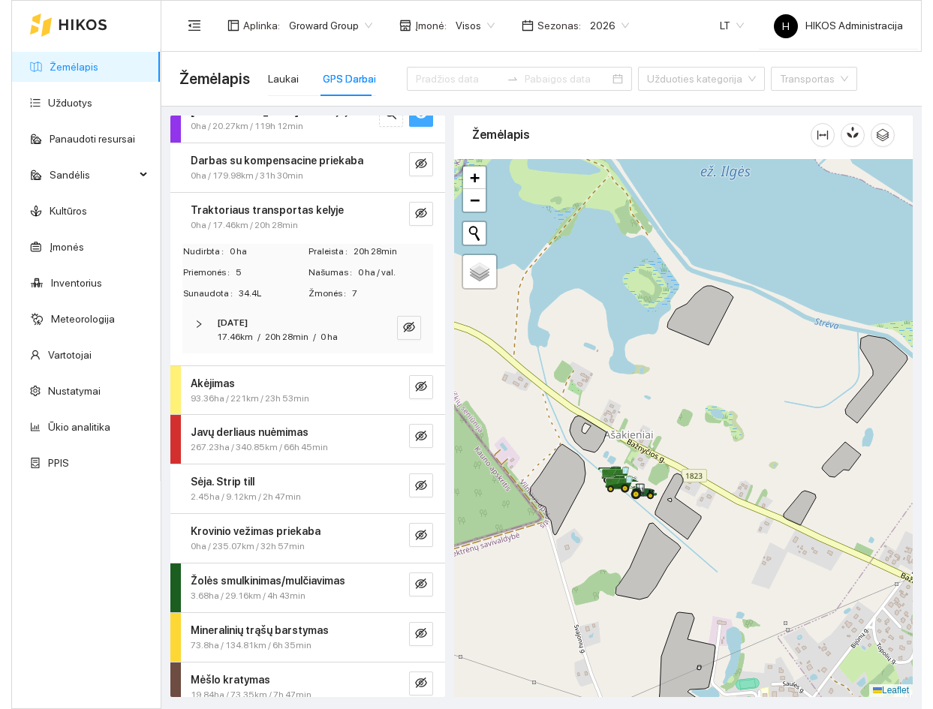
scroll to position [86, 0]
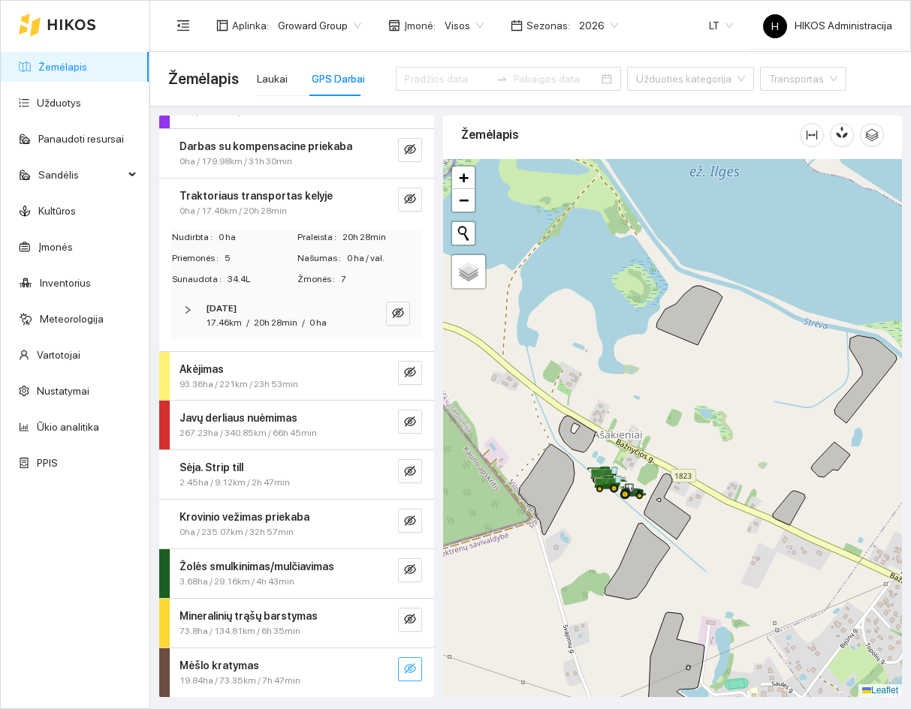
click at [408, 673] on button "button" at bounding box center [410, 670] width 24 height 24
click at [372, 661] on button "button" at bounding box center [380, 670] width 24 height 24
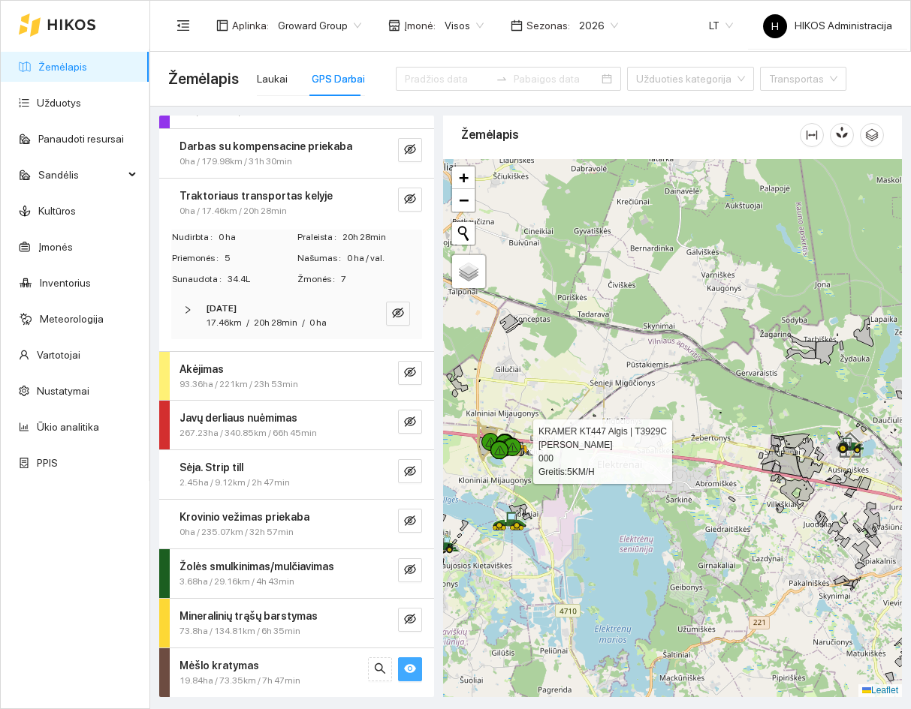
click at [404, 666] on icon "eye" at bounding box center [410, 669] width 12 height 12
click at [73, 244] on link "Įmonės" at bounding box center [55, 247] width 35 height 12
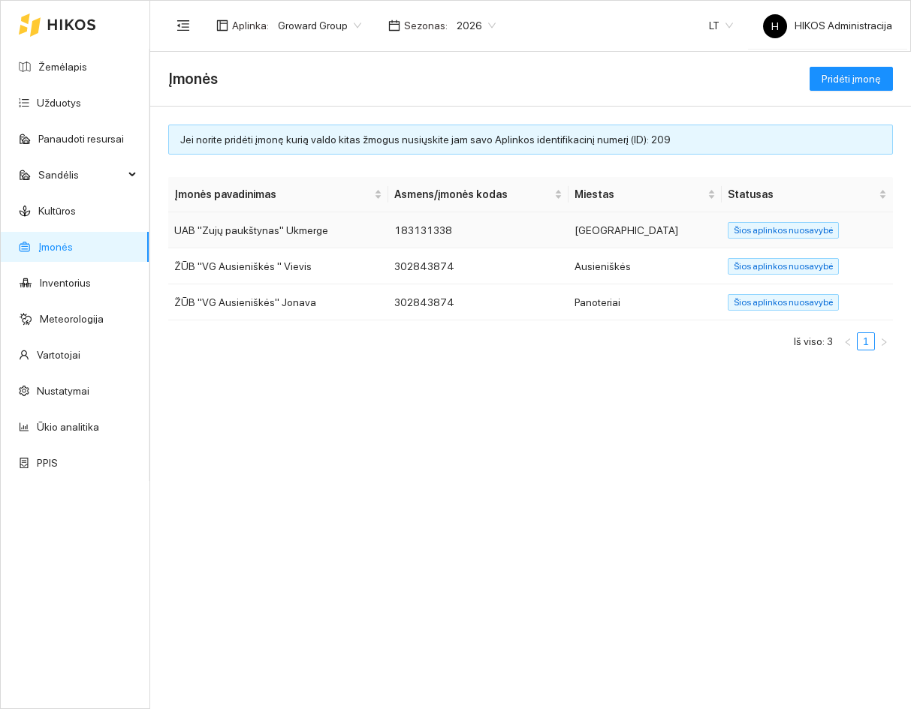
click at [290, 232] on td "UAB "Zujų paukštynas" Ukmerge" at bounding box center [278, 230] width 220 height 36
